Goal: Task Accomplishment & Management: Manage account settings

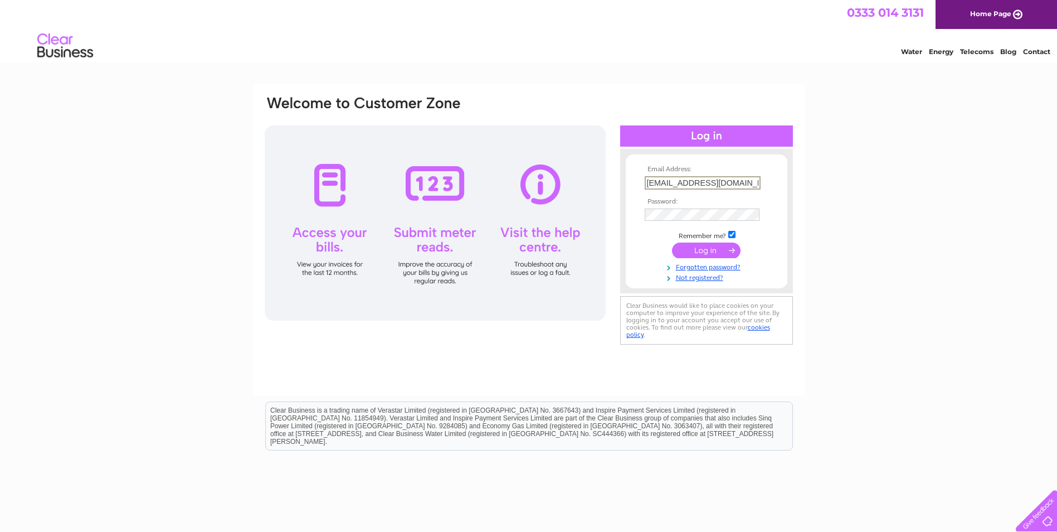
click at [706, 251] on input "submit" at bounding box center [706, 250] width 69 height 16
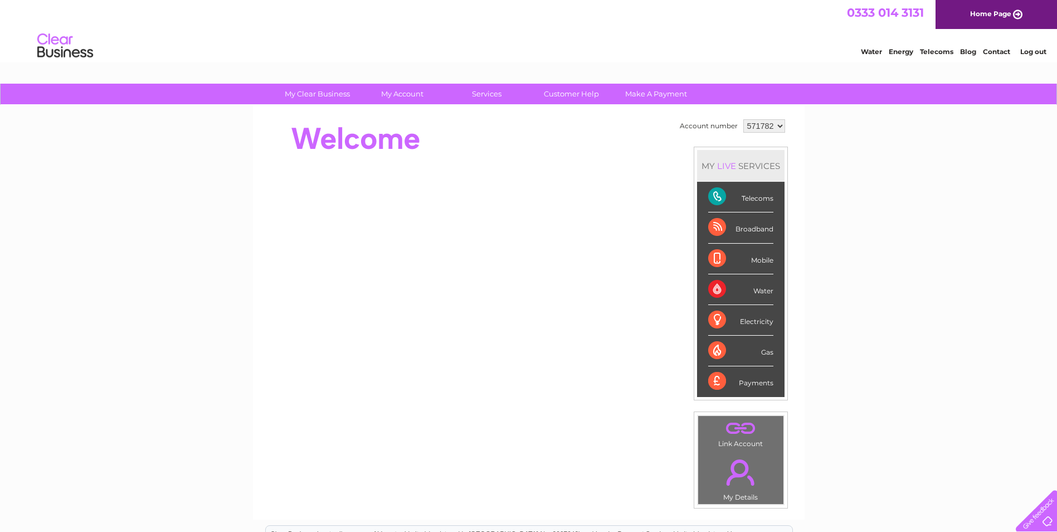
click at [712, 195] on div "Telecoms" at bounding box center [740, 197] width 65 height 31
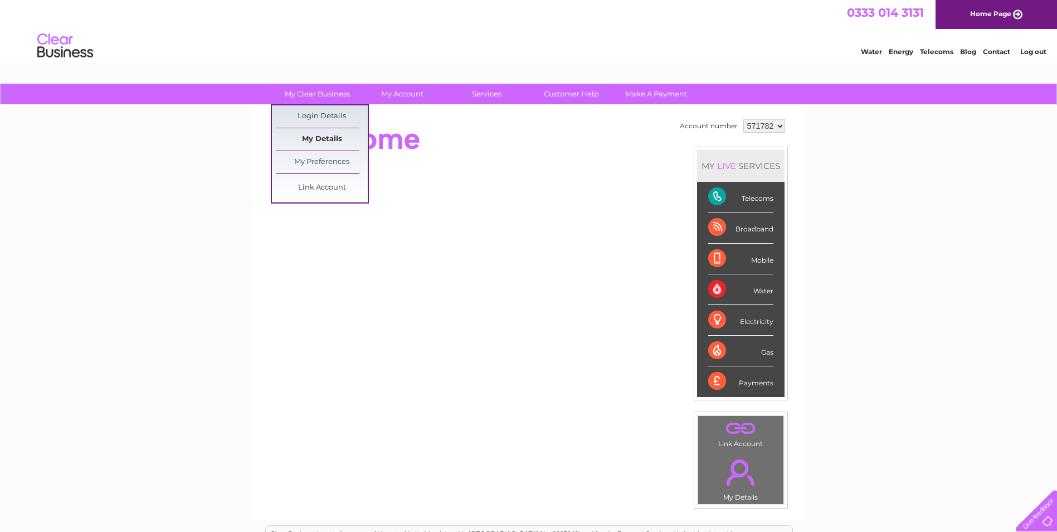
click at [312, 139] on link "My Details" at bounding box center [322, 139] width 92 height 22
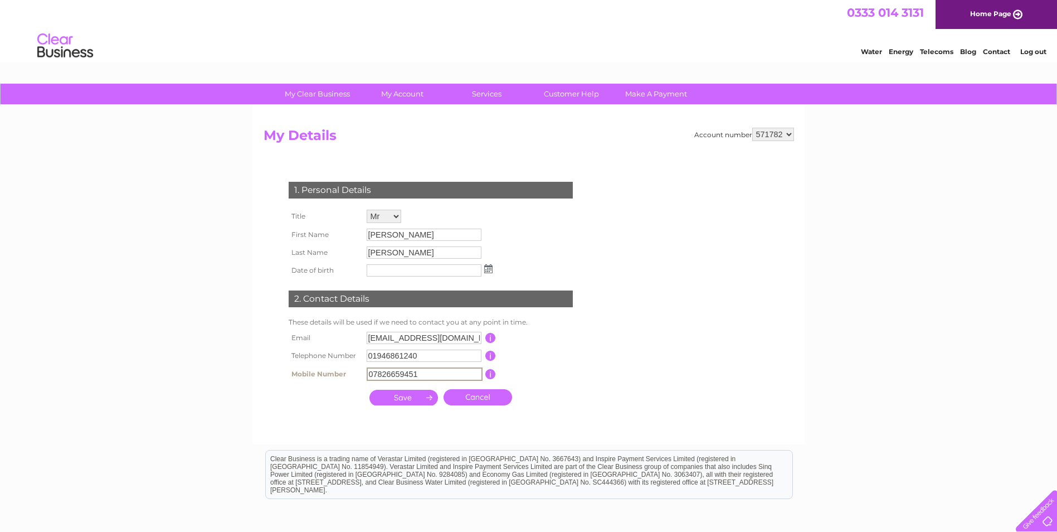
drag, startPoint x: 428, startPoint y: 376, endPoint x: 153, endPoint y: 367, distance: 275.5
click at [206, 371] on div "My Clear Business Login Details My Details My Preferences Link Account My Accou…" at bounding box center [528, 359] width 1057 height 551
type input "07795221627"
click at [412, 400] on input "submit" at bounding box center [403, 398] width 69 height 16
type input "05-01-1987"
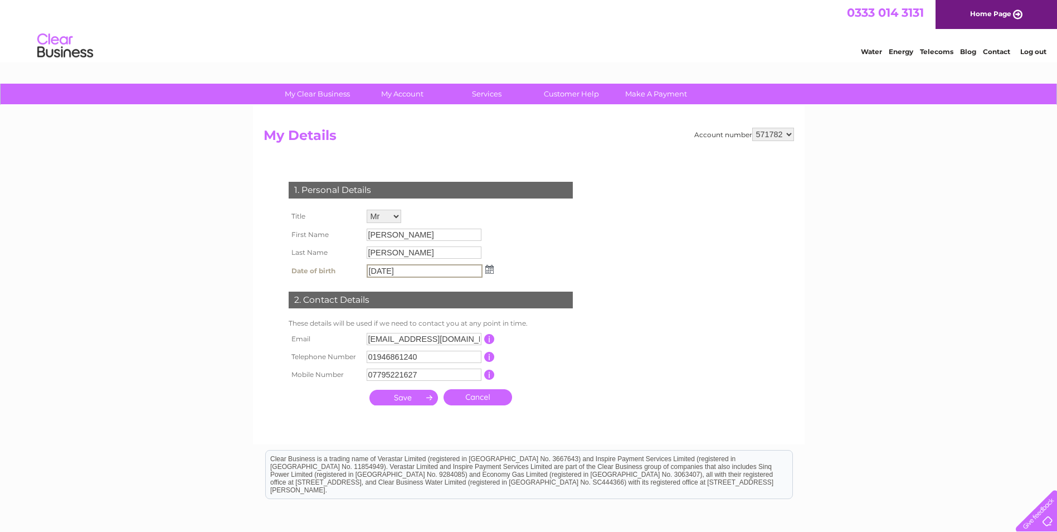
click at [397, 396] on input "submit" at bounding box center [403, 398] width 69 height 16
click at [406, 395] on input "submit" at bounding box center [403, 398] width 69 height 16
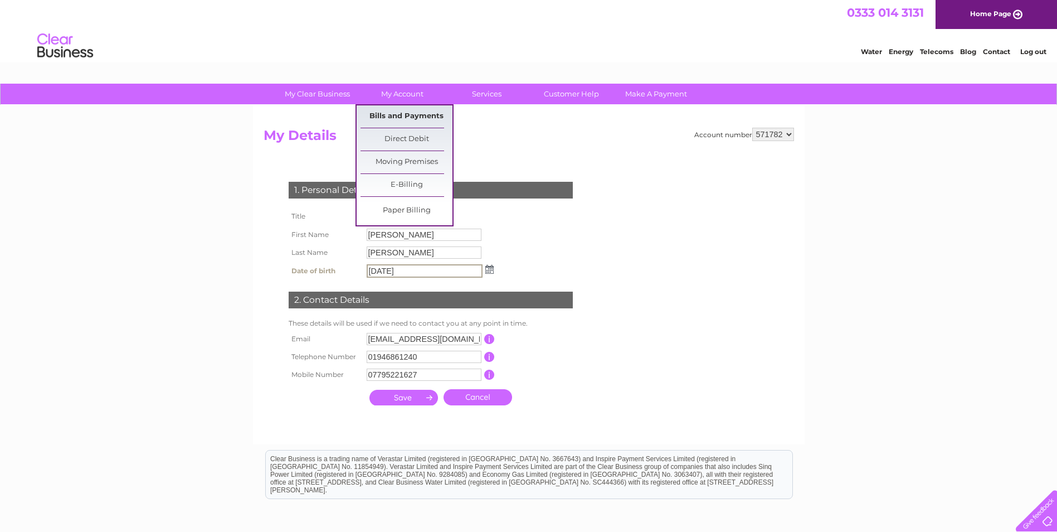
click at [398, 119] on link "Bills and Payments" at bounding box center [407, 116] width 92 height 22
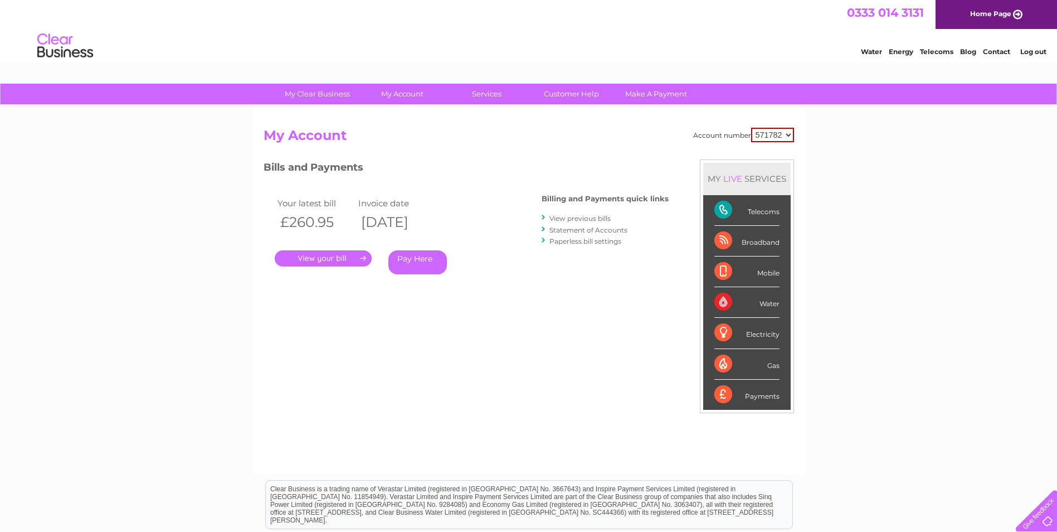
click at [338, 260] on link "." at bounding box center [323, 258] width 97 height 16
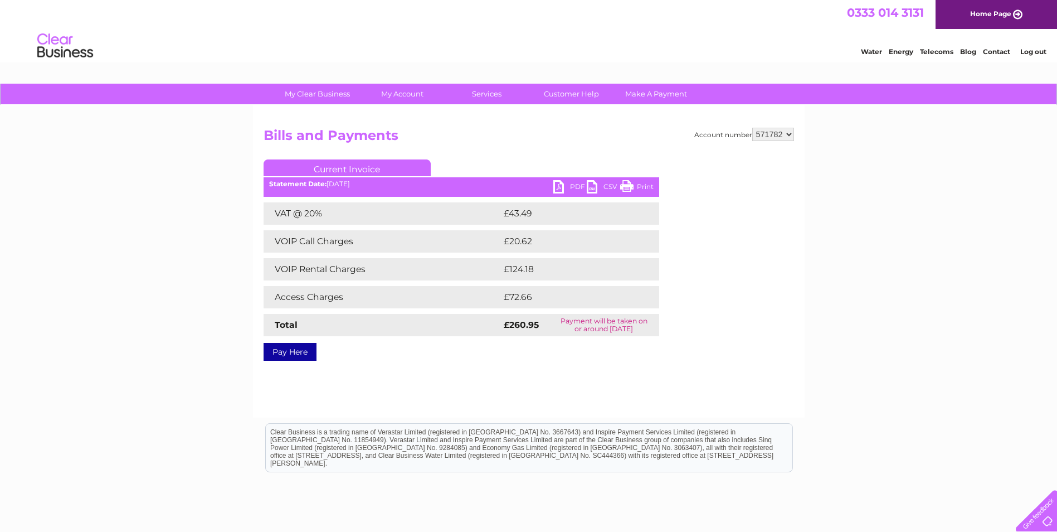
click at [575, 185] on link "PDF" at bounding box center [569, 188] width 33 height 16
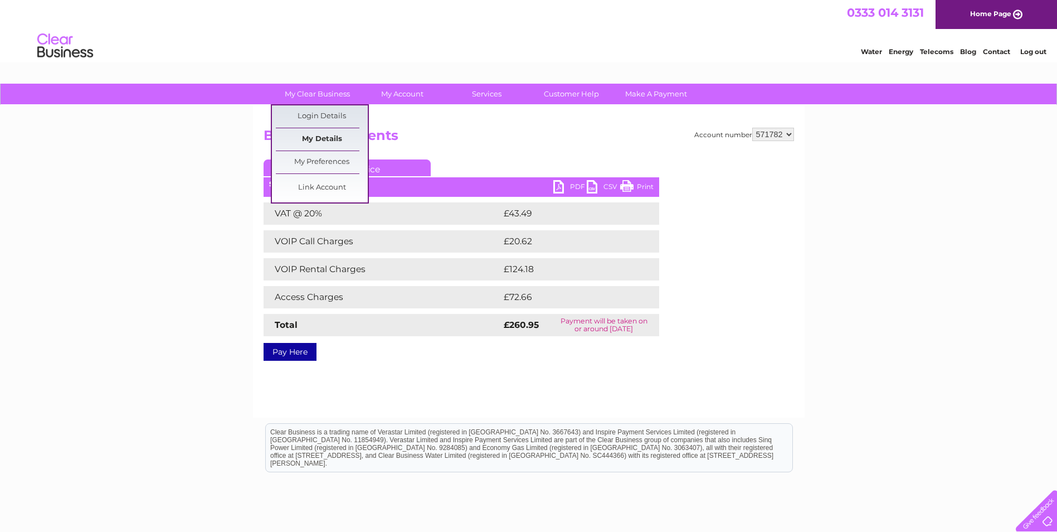
click at [318, 140] on link "My Details" at bounding box center [322, 139] width 92 height 22
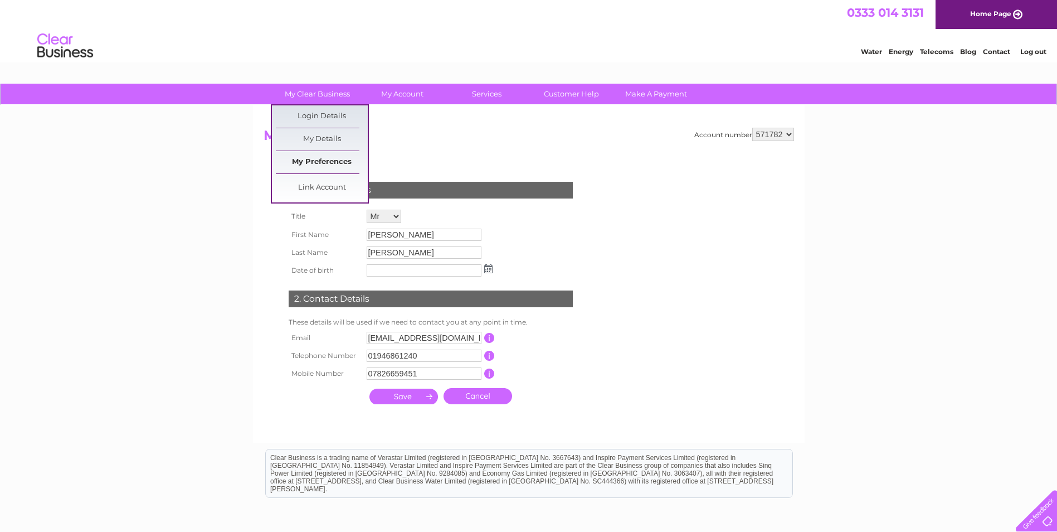
click at [329, 162] on link "My Preferences" at bounding box center [322, 162] width 92 height 22
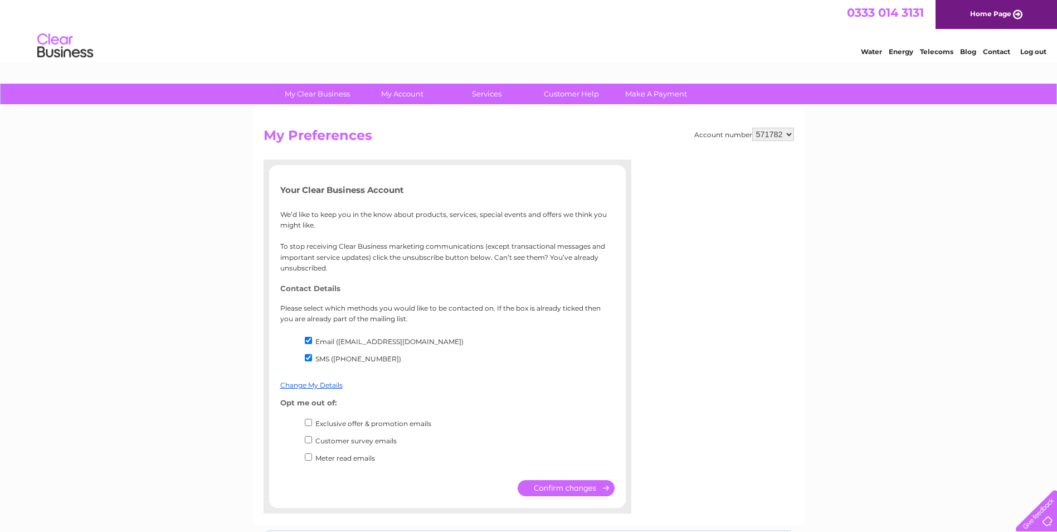
scroll to position [56, 0]
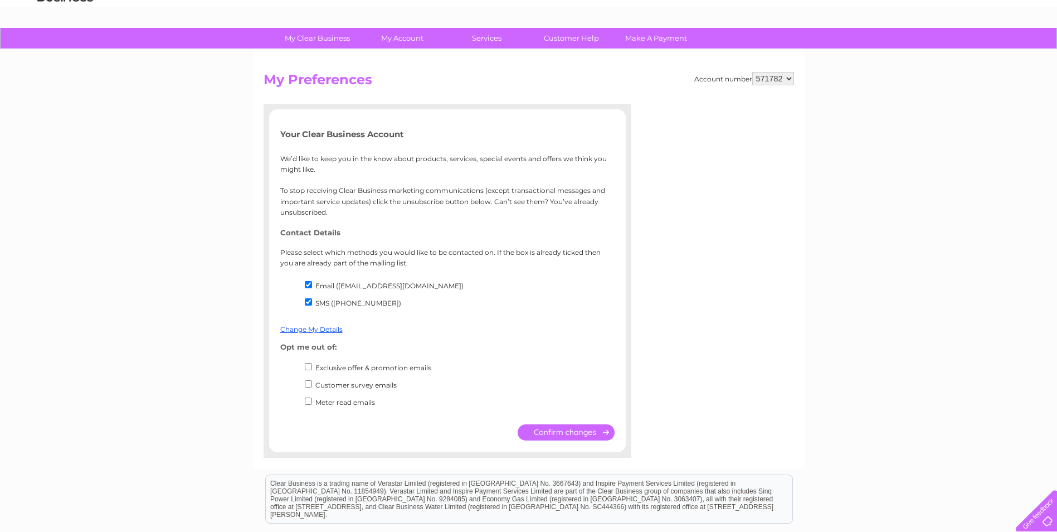
click at [791, 79] on select "571782" at bounding box center [773, 78] width 42 height 13
click at [574, 41] on link "Customer Help" at bounding box center [572, 38] width 92 height 21
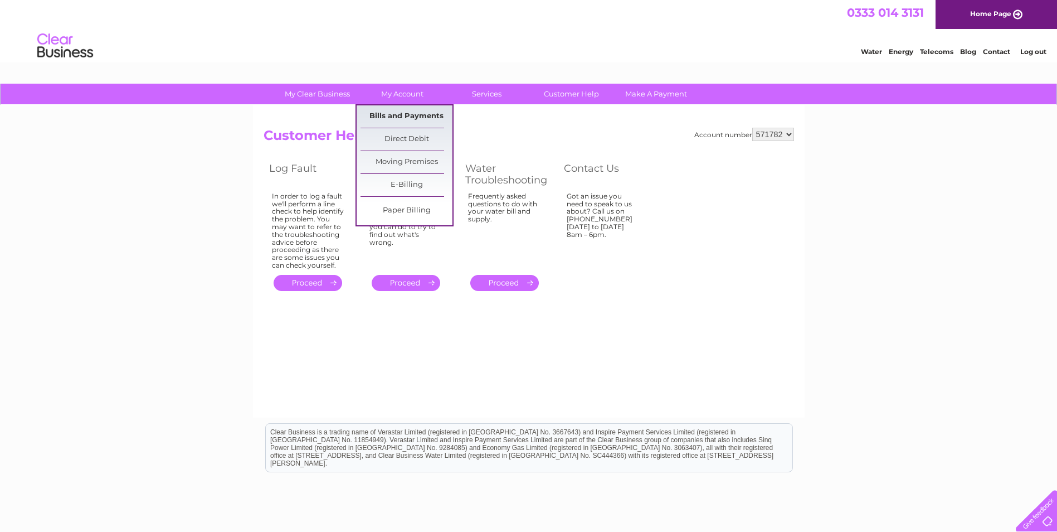
click at [411, 115] on link "Bills and Payments" at bounding box center [407, 116] width 92 height 22
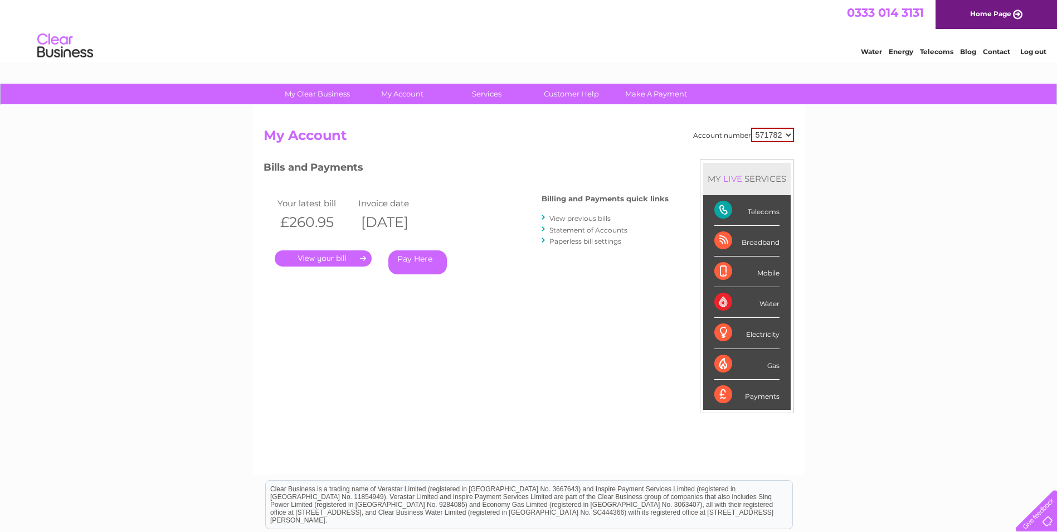
click at [998, 51] on link "Contact" at bounding box center [996, 51] width 27 height 8
